Goal: Information Seeking & Learning: Learn about a topic

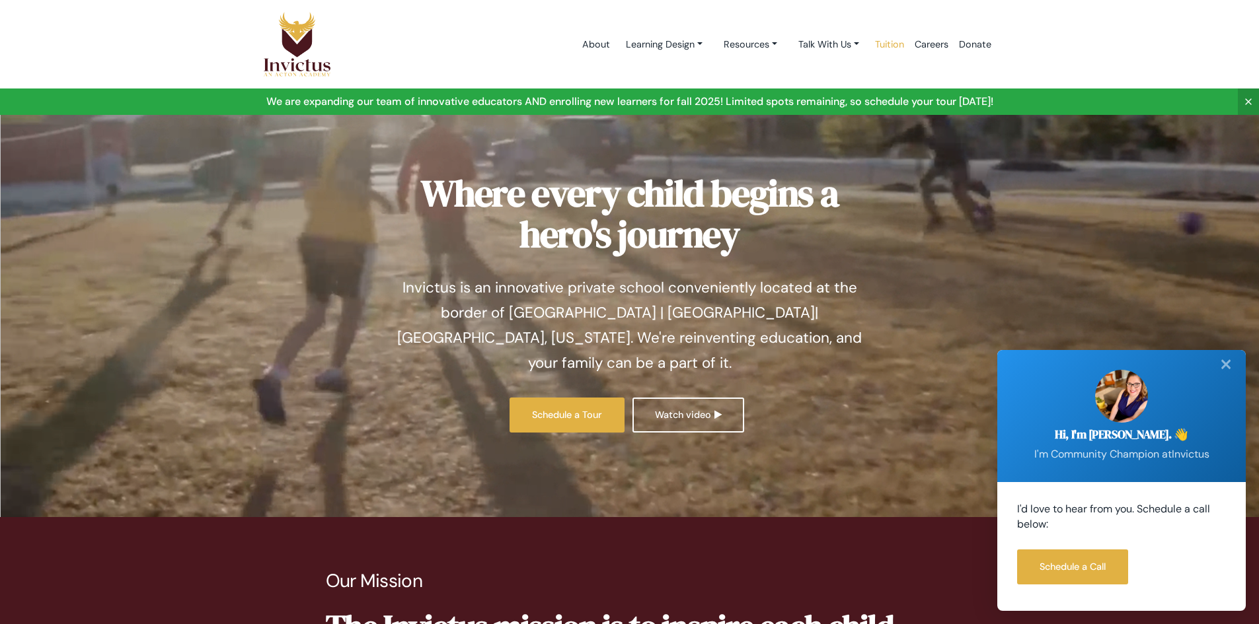
click at [898, 44] on link "Tuition" at bounding box center [890, 45] width 40 height 56
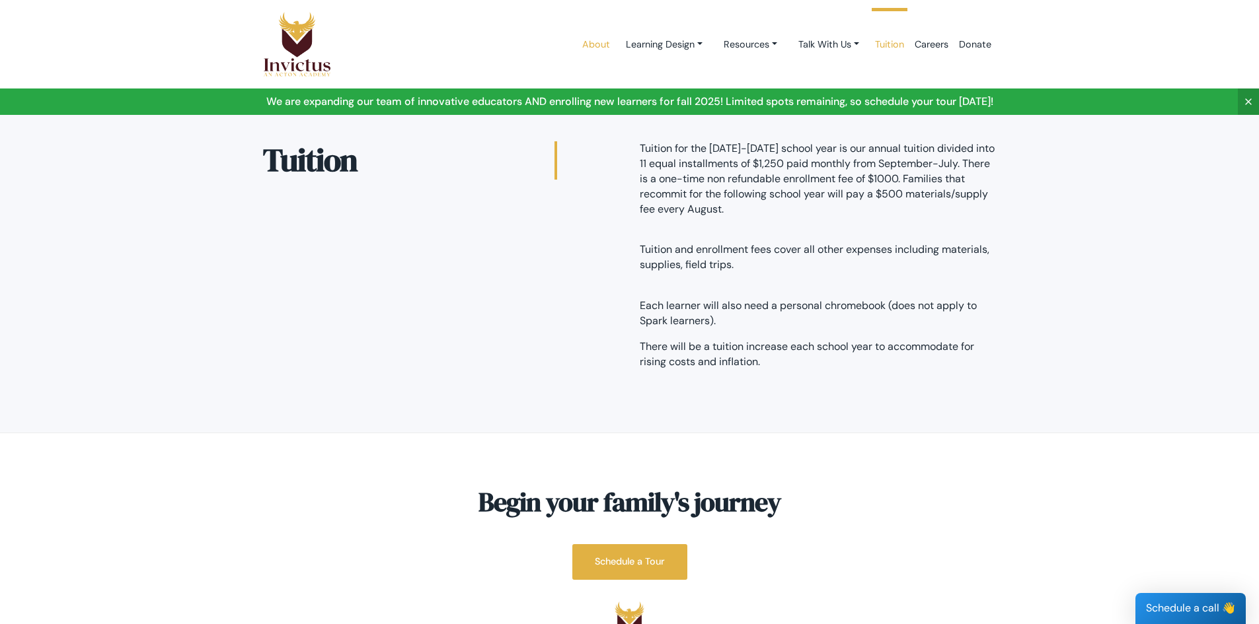
click at [584, 42] on link "About" at bounding box center [596, 45] width 38 height 56
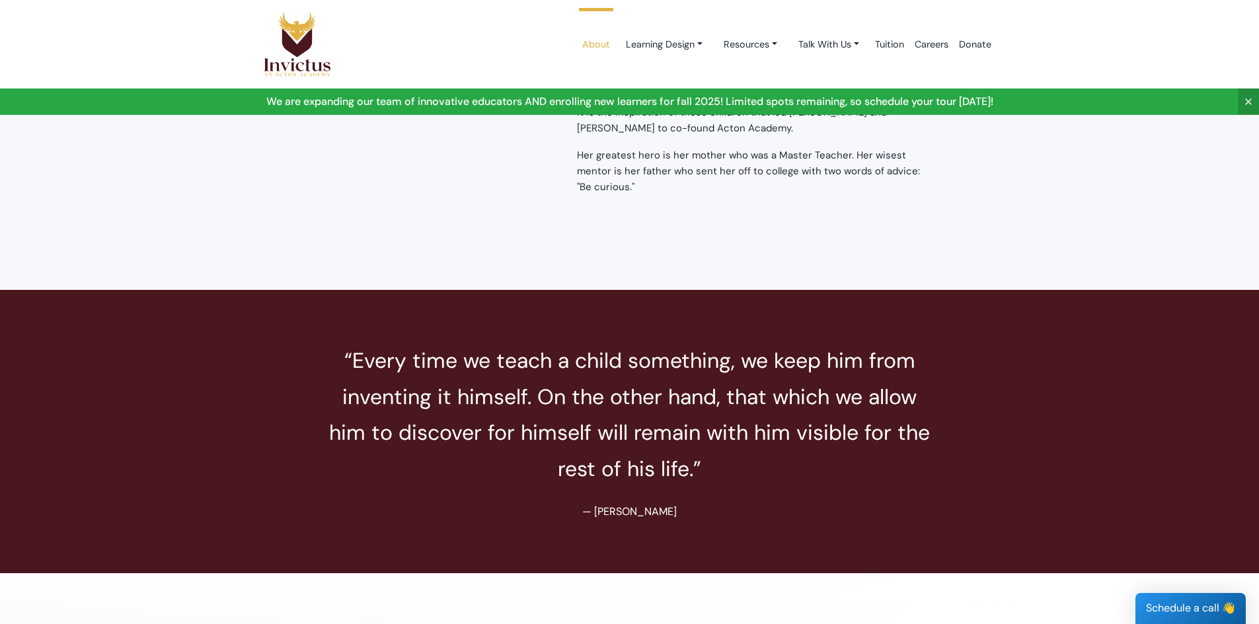
scroll to position [2396, 0]
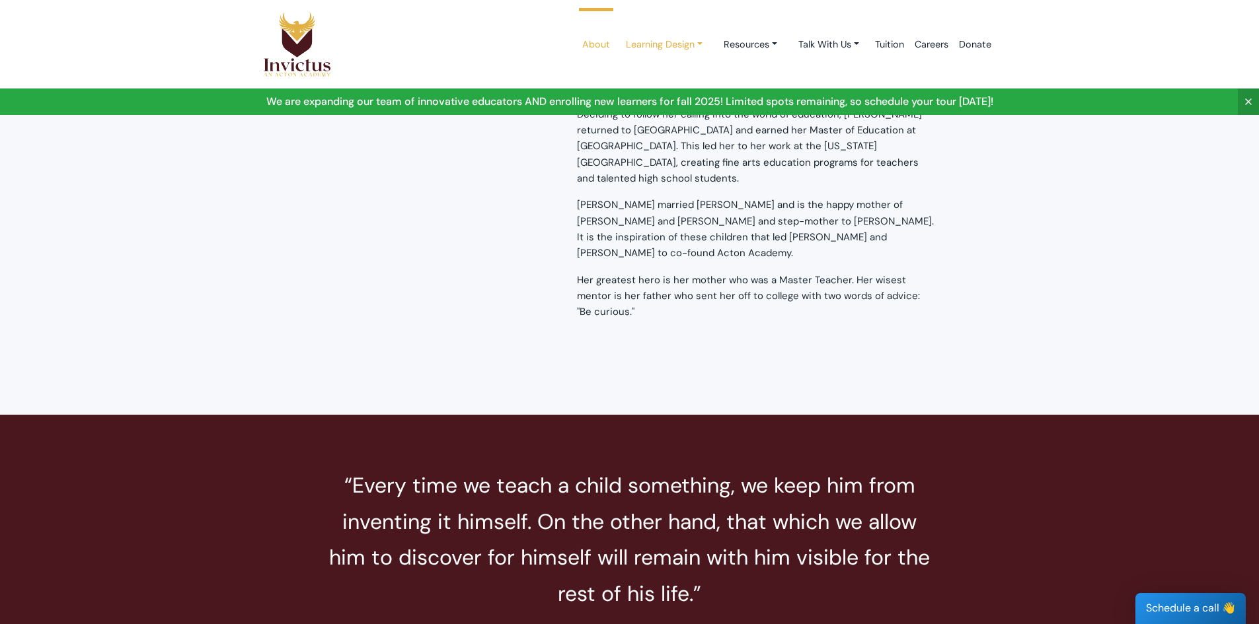
click at [645, 39] on link "Learning Design" at bounding box center [664, 44] width 98 height 24
click at [663, 130] on link "Day in the life" at bounding box center [668, 124] width 104 height 24
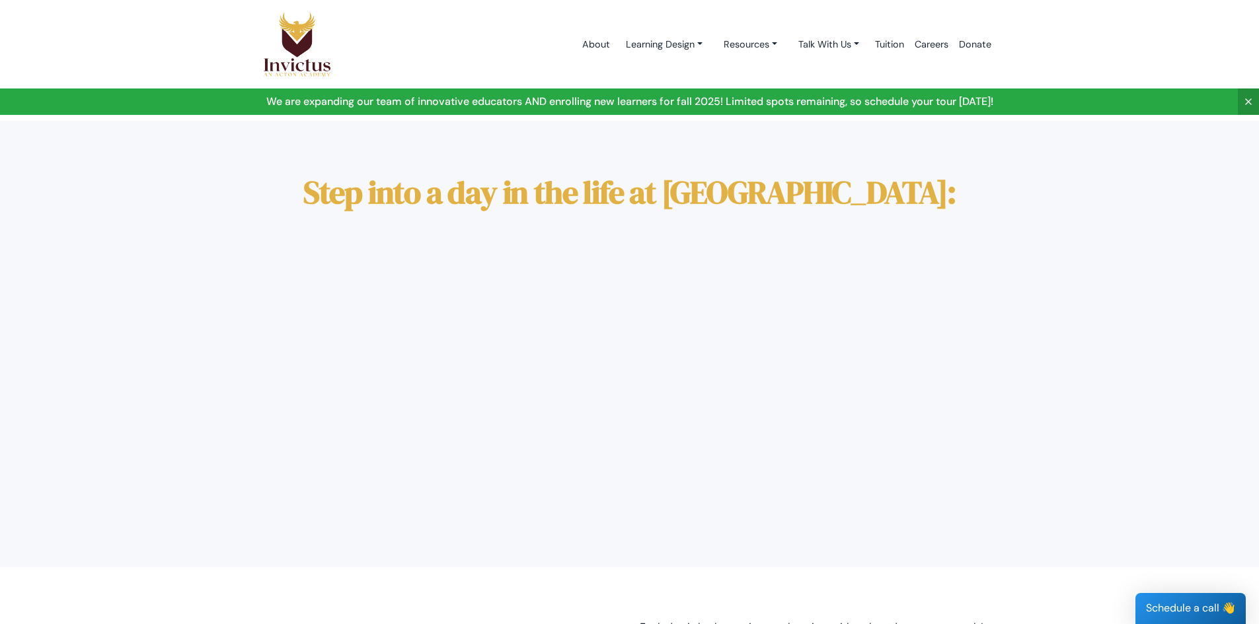
scroll to position [132, 0]
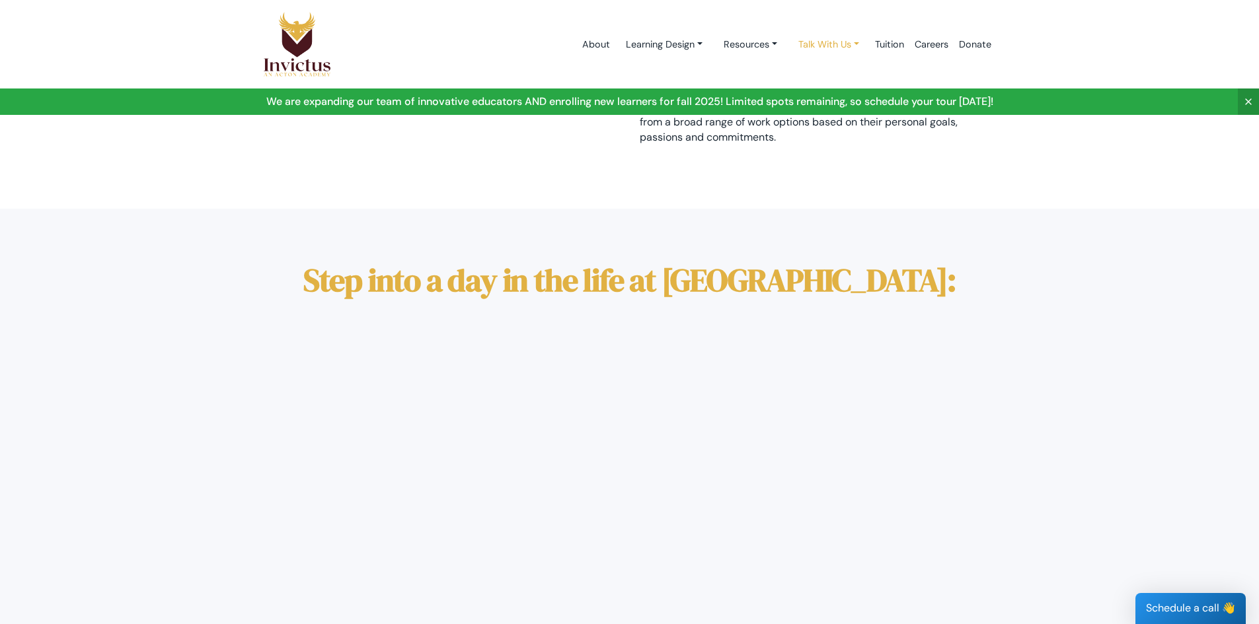
click at [821, 44] on link "Talk With Us" at bounding box center [829, 44] width 82 height 24
click at [952, 391] on div at bounding box center [629, 467] width 753 height 272
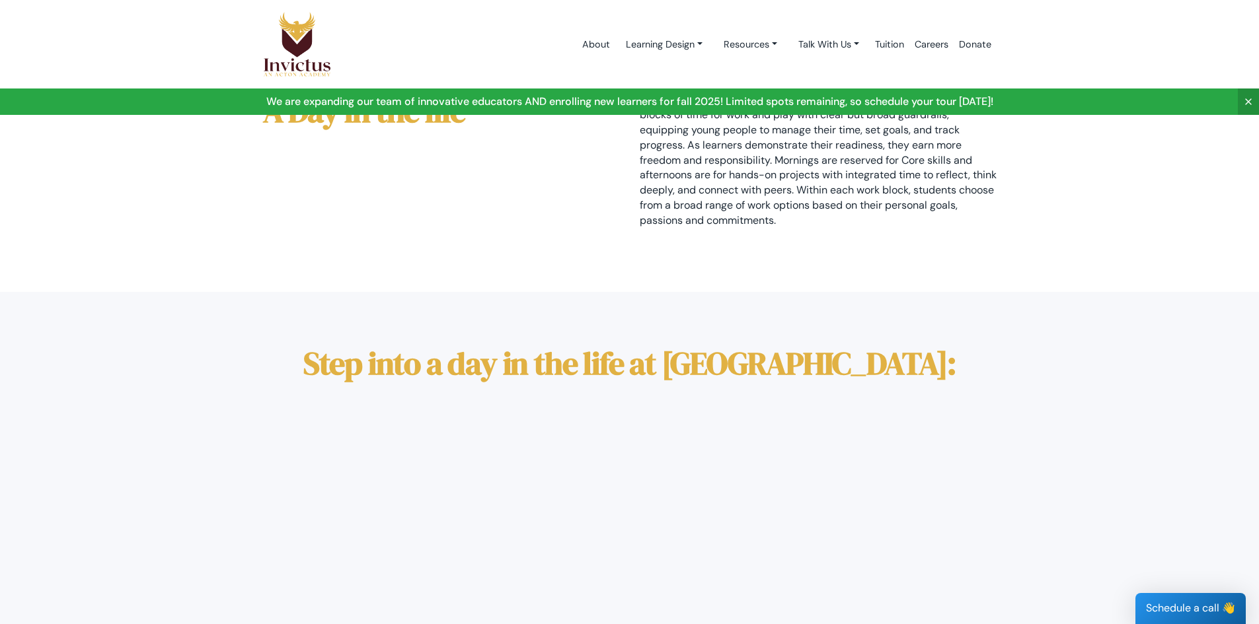
scroll to position [0, 0]
